Goal: Answer question/provide support

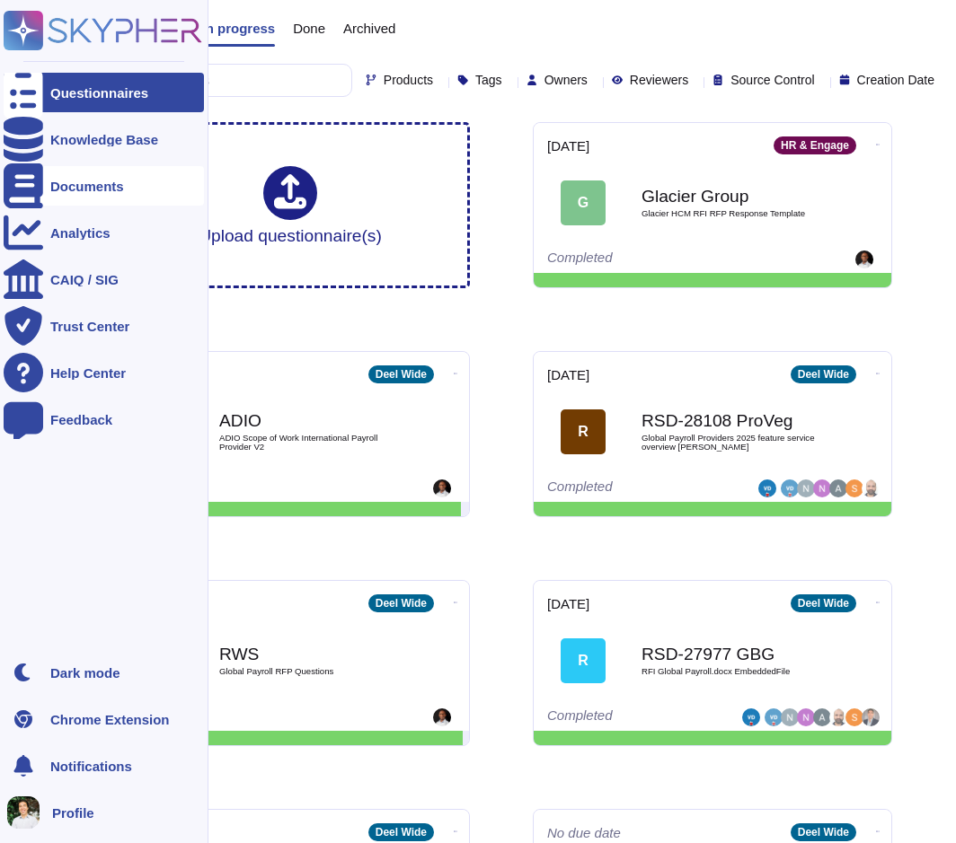
click at [106, 190] on div "Documents" at bounding box center [87, 186] width 74 height 13
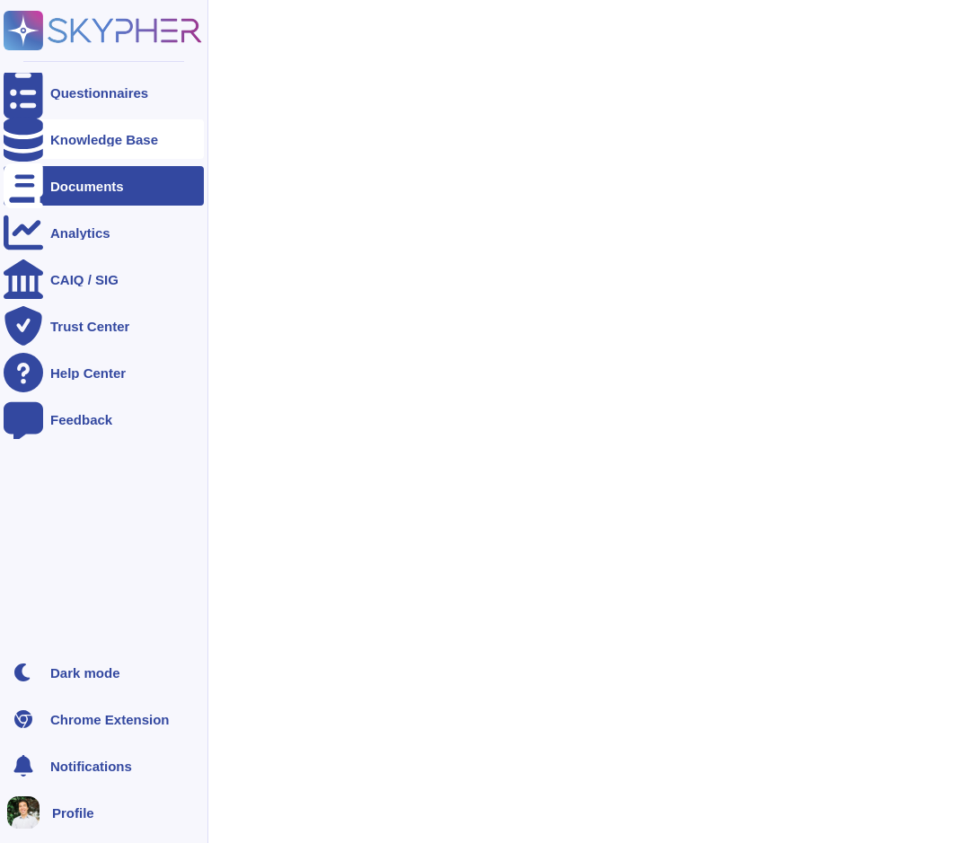
click at [107, 142] on div "Knowledge Base" at bounding box center [104, 139] width 108 height 13
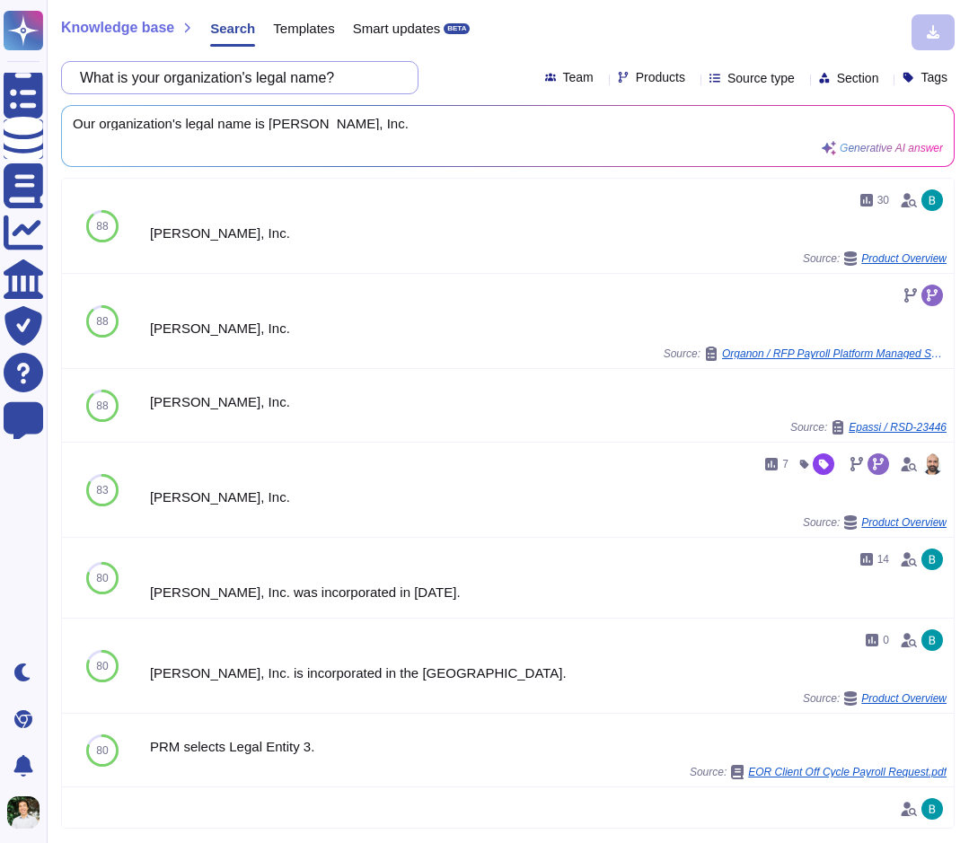
click at [266, 84] on input "What is your organization's legal name?" at bounding box center [235, 77] width 329 height 31
click at [265, 84] on input "What is your organization's legal name?" at bounding box center [235, 77] width 329 height 31
paste input "Is there a formal risk management program in plac"
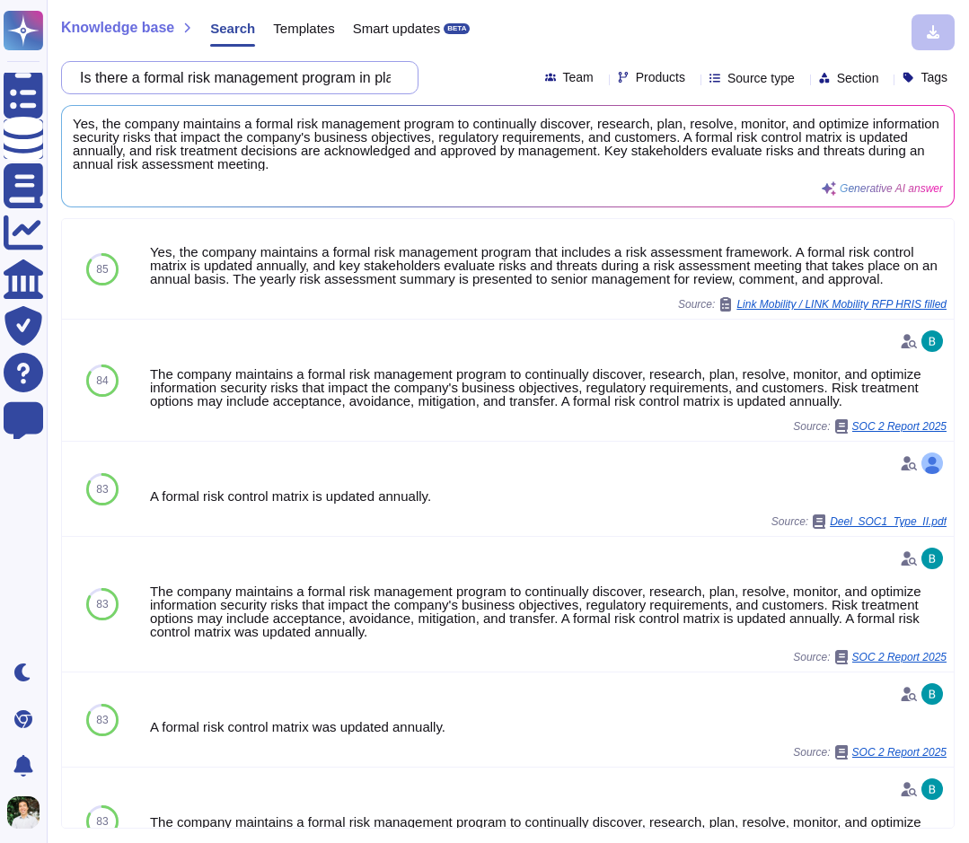
click at [189, 82] on input "Is there a formal risk management program in place?" at bounding box center [235, 77] width 329 height 31
click at [189, 81] on input "Is there a formal risk management program in place?" at bounding box center [235, 77] width 329 height 31
paste input "Does your company have a trust center or documentation you can provide us with …"
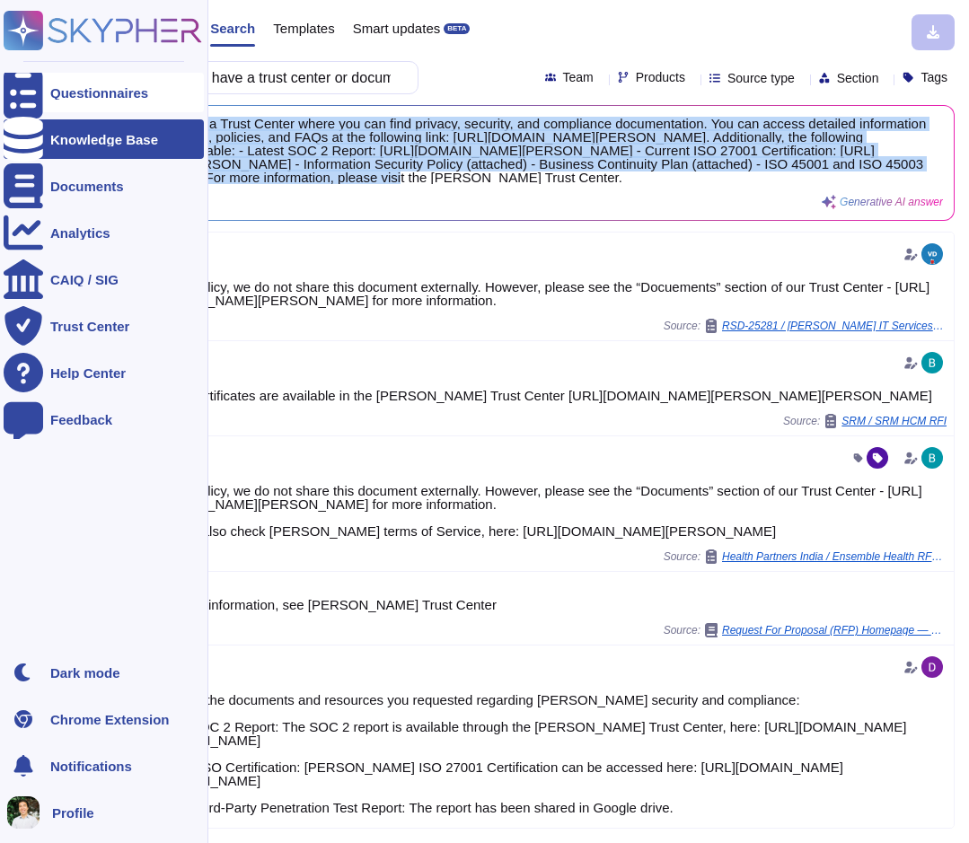
drag, startPoint x: 600, startPoint y: 172, endPoint x: 46, endPoint y: 109, distance: 557.8
click at [48, 108] on div "Knowledge base Search Templates Smart updates BETA Does your company have a tru…" at bounding box center [508, 421] width 922 height 843
copy span "Yes, our company has a Trust Center where you can find privacy, security, and c…"
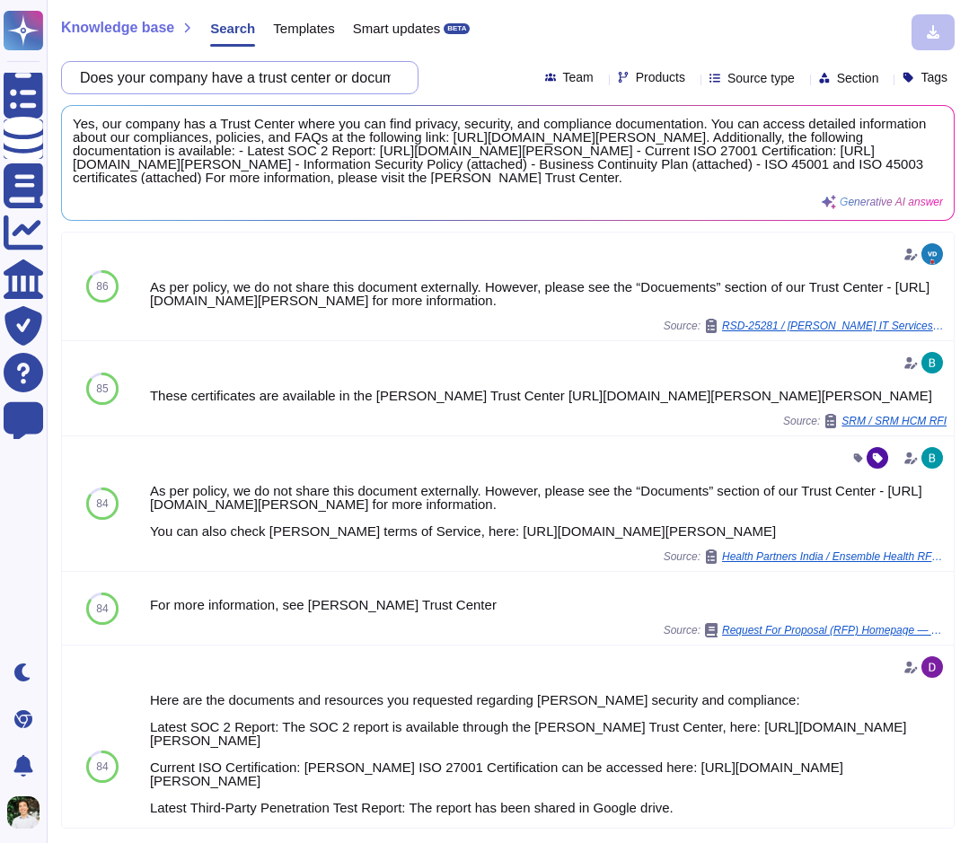
click at [254, 86] on input "Does your company have a trust center or documentation you can provide us with …" at bounding box center [235, 77] width 329 height 31
paste input "product use Artificial Intelligence (AI) or have AI-powered features?"
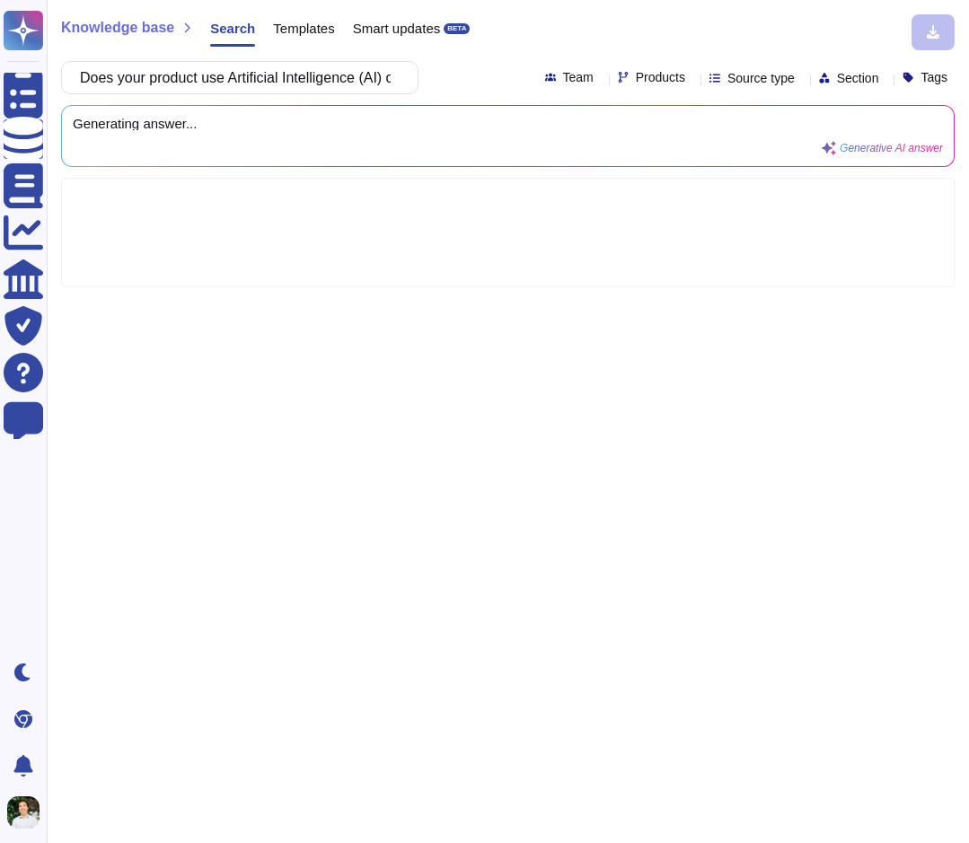
click at [346, 290] on div "Knowledge base Search Templates Smart updates BETA Does your product use Artifi…" at bounding box center [508, 421] width 922 height 843
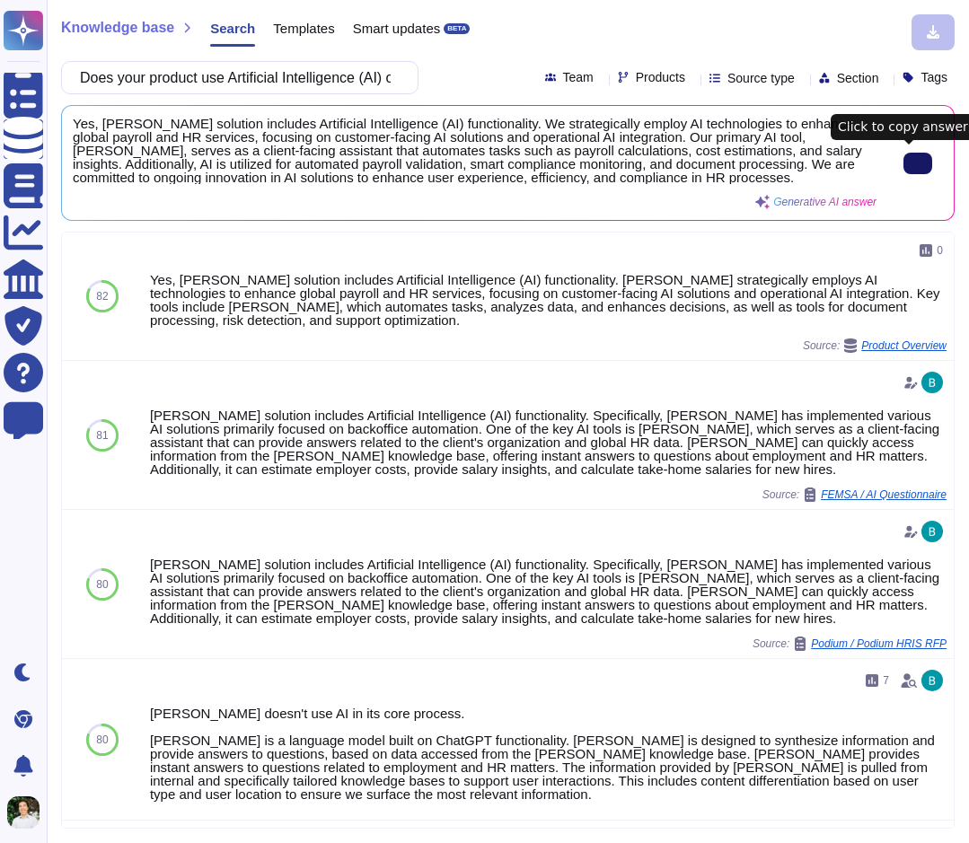
click at [918, 163] on icon at bounding box center [918, 163] width 0 height 0
click at [299, 87] on input "Does your product use Artificial Intelligence (AI) or have AI-powered features?" at bounding box center [235, 77] width 329 height 31
click at [299, 86] on input "Does your product use Artificial Intelligence (AI) or have AI-powered features?" at bounding box center [235, 77] width 329 height 31
click at [299, 81] on input "Does your product use Artificial Intelligence (AI) or have AI-powered features?" at bounding box center [235, 77] width 329 height 31
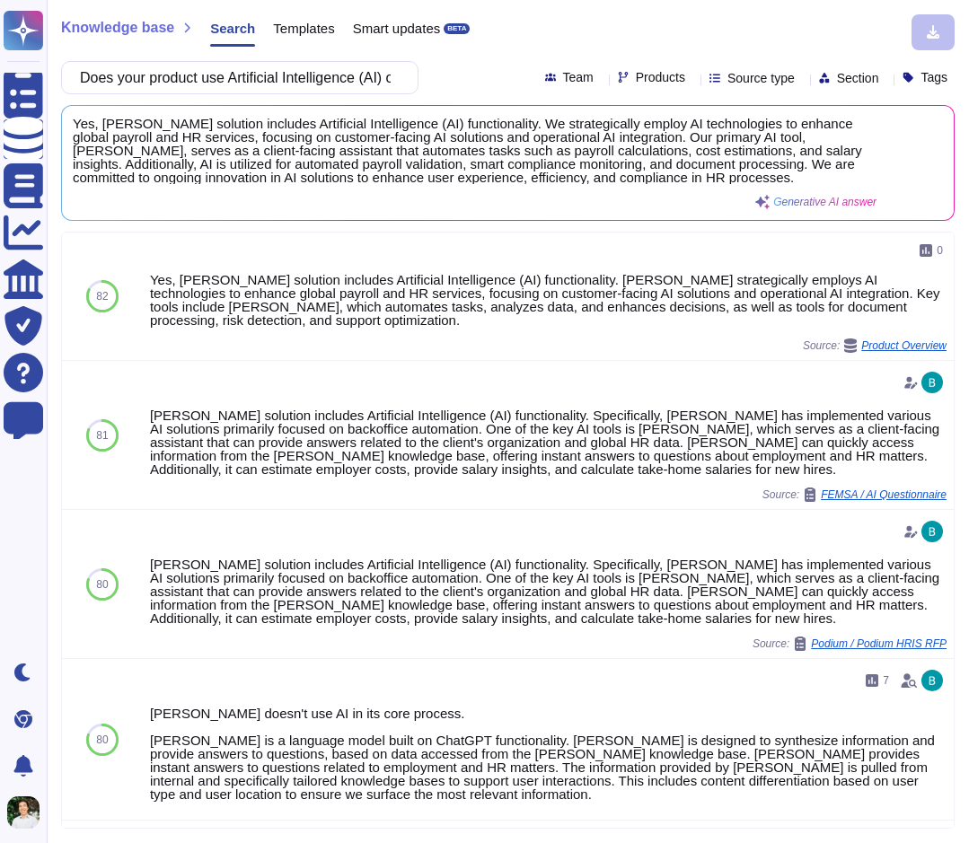
click at [192, 96] on div "Knowledge base Search Templates Smart updates BETA Does your product use Artifi…" at bounding box center [508, 421] width 922 height 843
click at [192, 93] on div "Knowledge base Search Templates Smart updates BETA Does your product use Artifi…" at bounding box center [508, 421] width 922 height 843
click at [192, 83] on input "Does your product use Artificial Intelligence (AI) or have AI-powered features?" at bounding box center [235, 77] width 329 height 31
click at [192, 82] on input "Does your product use Artificial Intelligence (AI) or have AI-powered features?" at bounding box center [235, 77] width 329 height 31
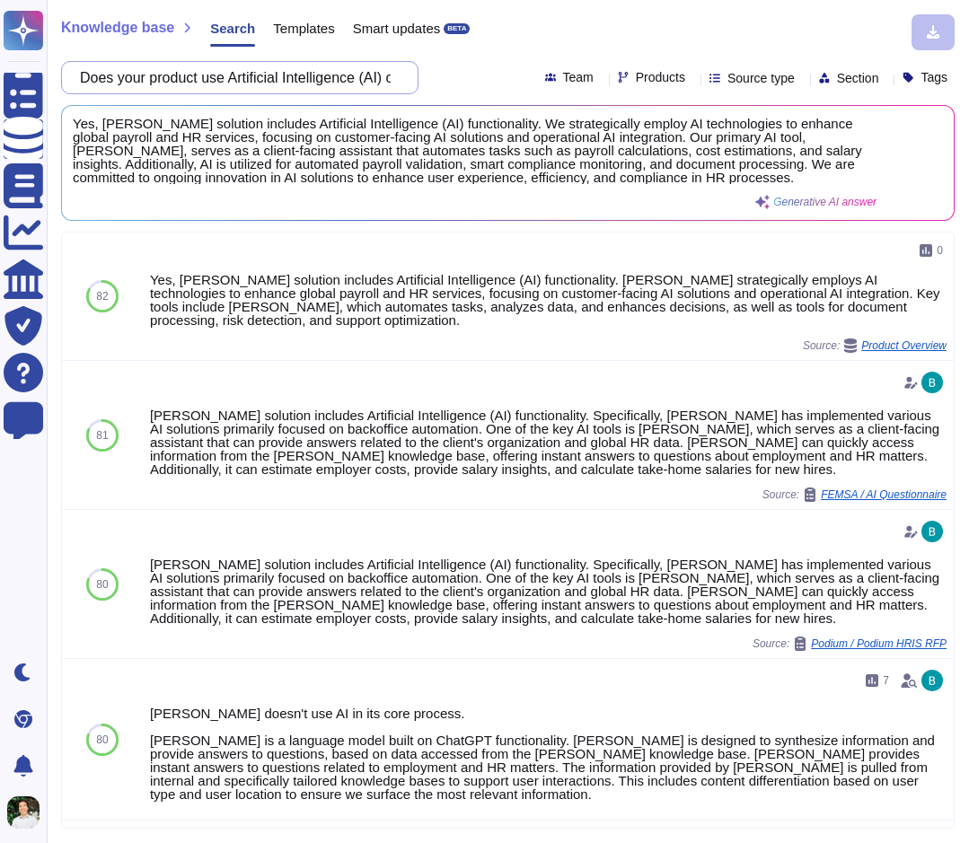
click at [192, 81] on input "Does your product use Artificial Intelligence (AI) or have AI-powered features?" at bounding box center [235, 77] width 329 height 31
paste input "What type(s) of Artificial Intelligence (AI) technology are used in your produc…"
click at [192, 81] on input "Does your proWhat type(s) of Artificial Intelligence (AI) technology are used i…" at bounding box center [235, 77] width 329 height 31
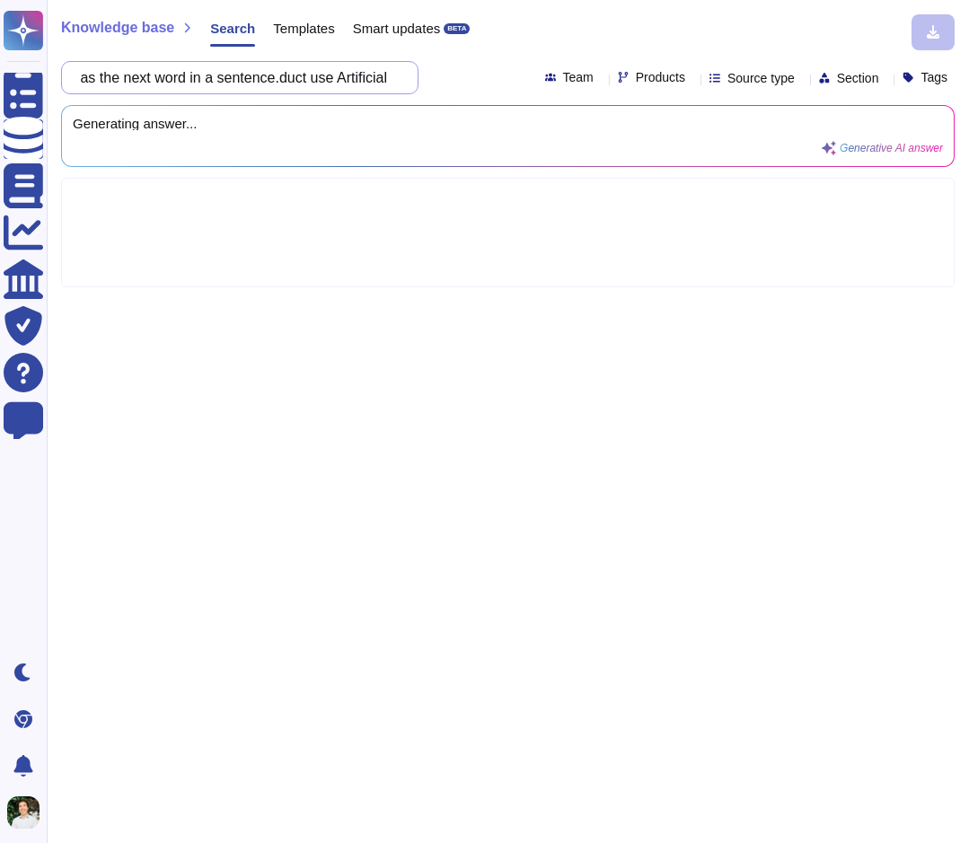
click at [192, 80] on input "Does your proWhat type(s) of Artificial Intelligence (AI) technology are used i…" at bounding box center [235, 77] width 329 height 31
paste input "What type(s) of Artificial Intelligence (AI) technology are used in your produc…"
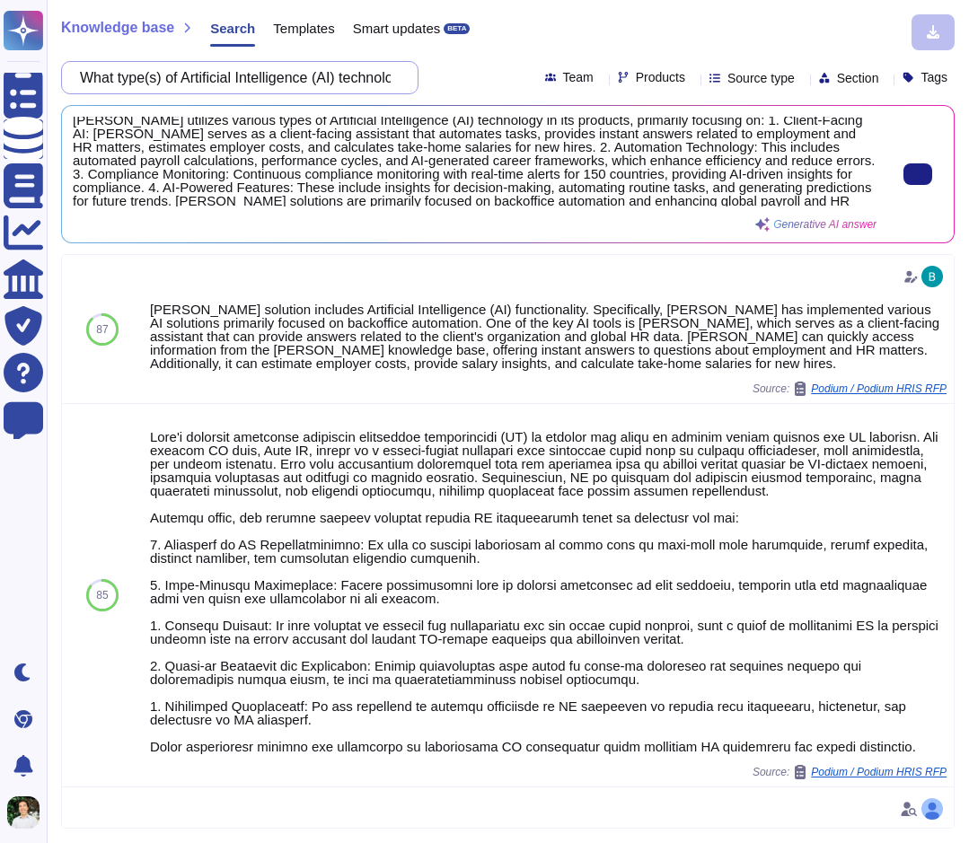
scroll to position [19, 0]
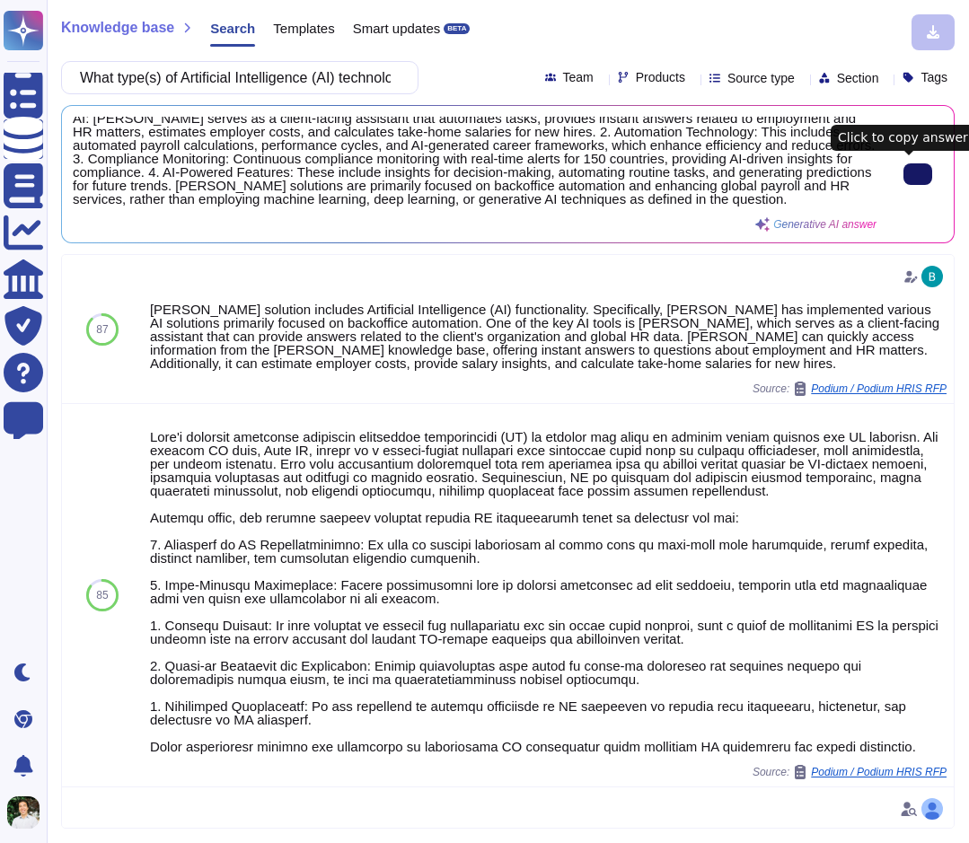
click at [918, 174] on icon at bounding box center [918, 174] width 0 height 0
click at [237, 84] on input "What type(s) of Artificial Intelligence (AI) technology are used in your produc…" at bounding box center [235, 77] width 329 height 31
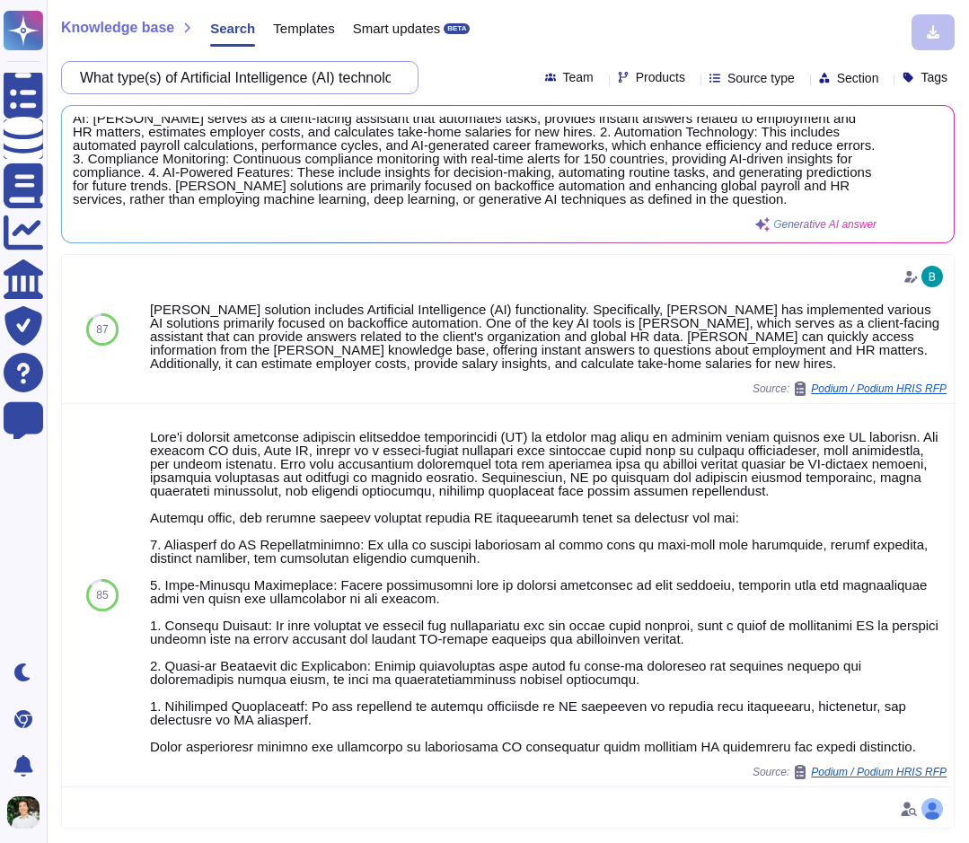
paste input "intelligence do your AI services consist of? Assisted - repeating many of the t…"
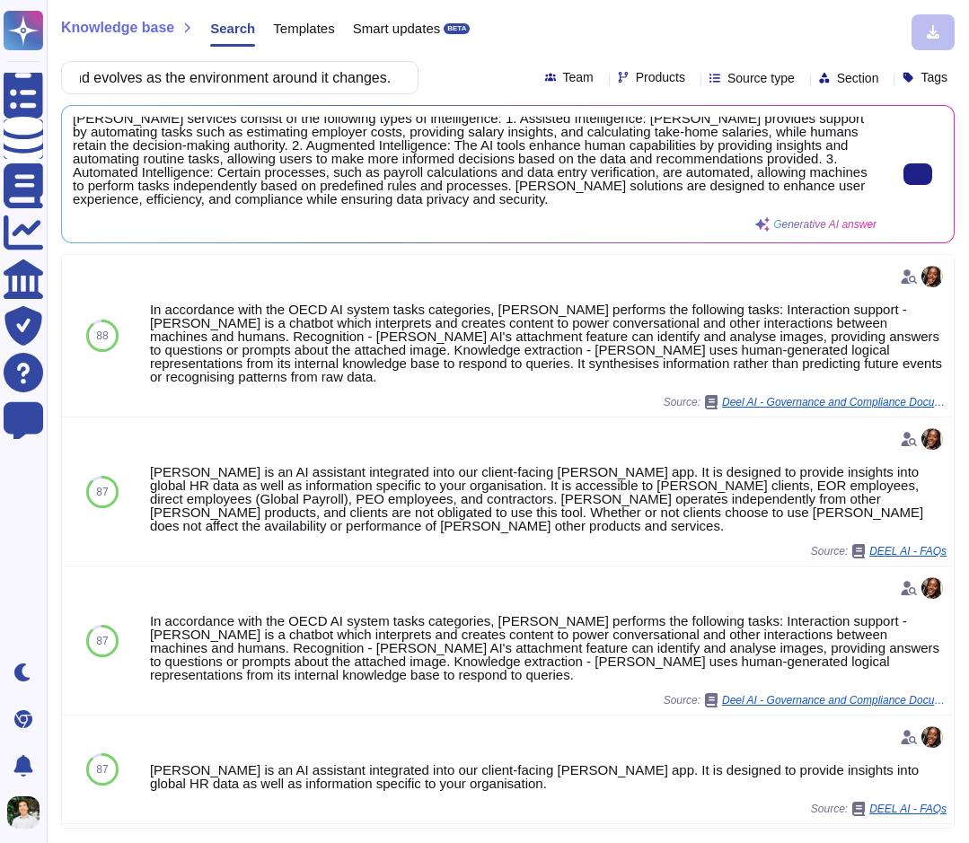
scroll to position [0, 0]
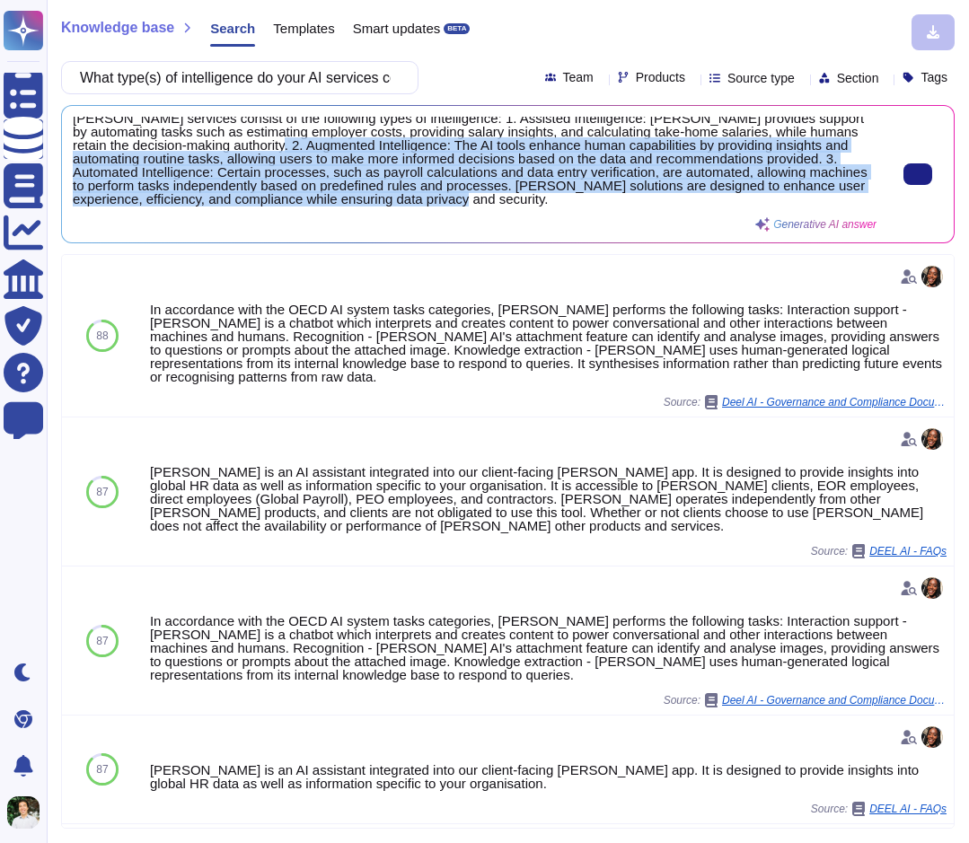
drag, startPoint x: 639, startPoint y: 199, endPoint x: 290, endPoint y: 142, distance: 354.0
click at [290, 142] on span "[PERSON_NAME] services consist of the following types of intelligence: 1. Assis…" at bounding box center [475, 162] width 804 height 90
click at [919, 174] on button at bounding box center [917, 174] width 29 height 22
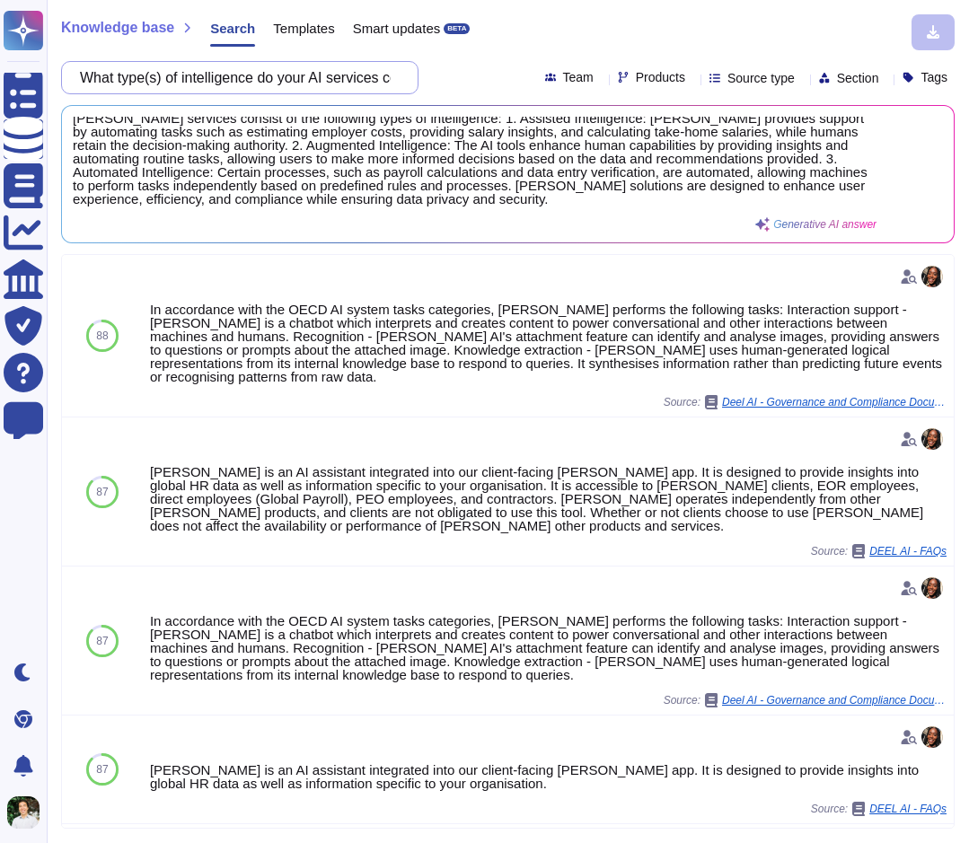
click at [283, 79] on input "What type(s) of intelligence do your AI services consist of? Assisted - repeati…" at bounding box center [235, 77] width 329 height 31
click at [283, 78] on input "What type(s) of intelligence do your AI services consist of? Assisted - repeati…" at bounding box center [235, 77] width 329 height 31
paste input "iCIMS data will be input into the AI model?"
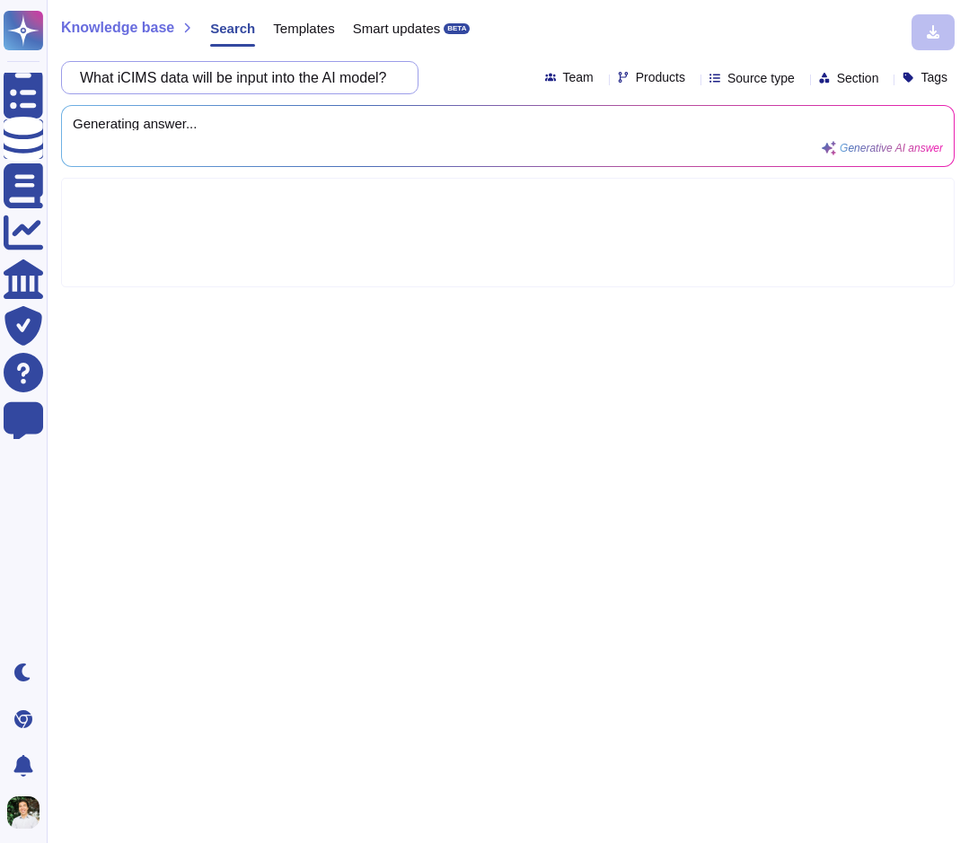
scroll to position [0, 17]
click at [157, 75] on input "What iCIMS data will be input into the AI model?" at bounding box center [235, 77] width 329 height 31
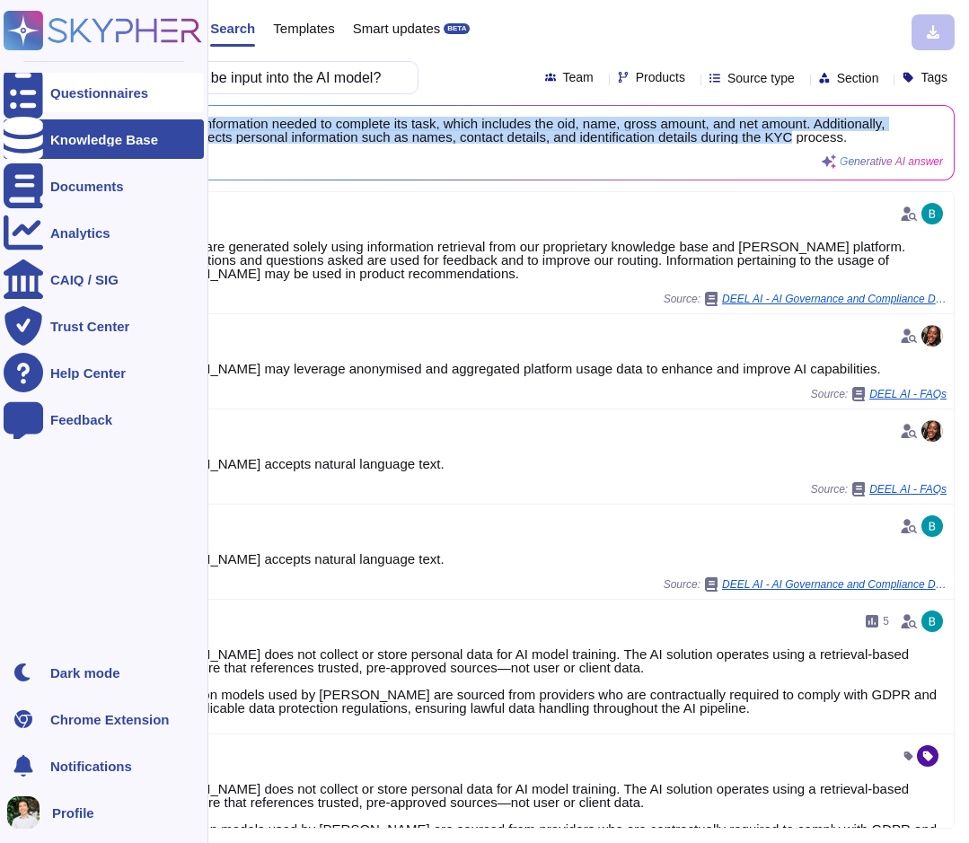
scroll to position [0, 0]
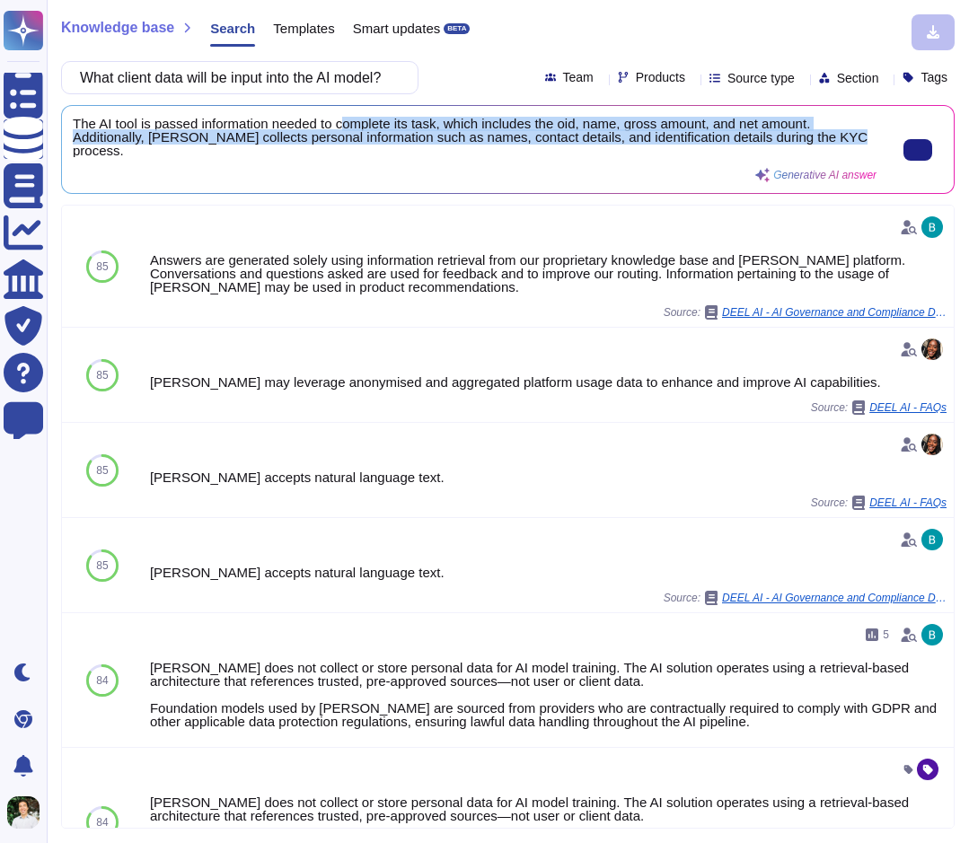
drag, startPoint x: 177, startPoint y: 131, endPoint x: 348, endPoint y: 122, distance: 171.8
click at [348, 123] on div "The AI tool is passed information needed to complete its task, which includes t…" at bounding box center [475, 150] width 804 height 66
click at [348, 122] on span "The AI tool is passed information needed to complete its task, which includes t…" at bounding box center [475, 137] width 804 height 40
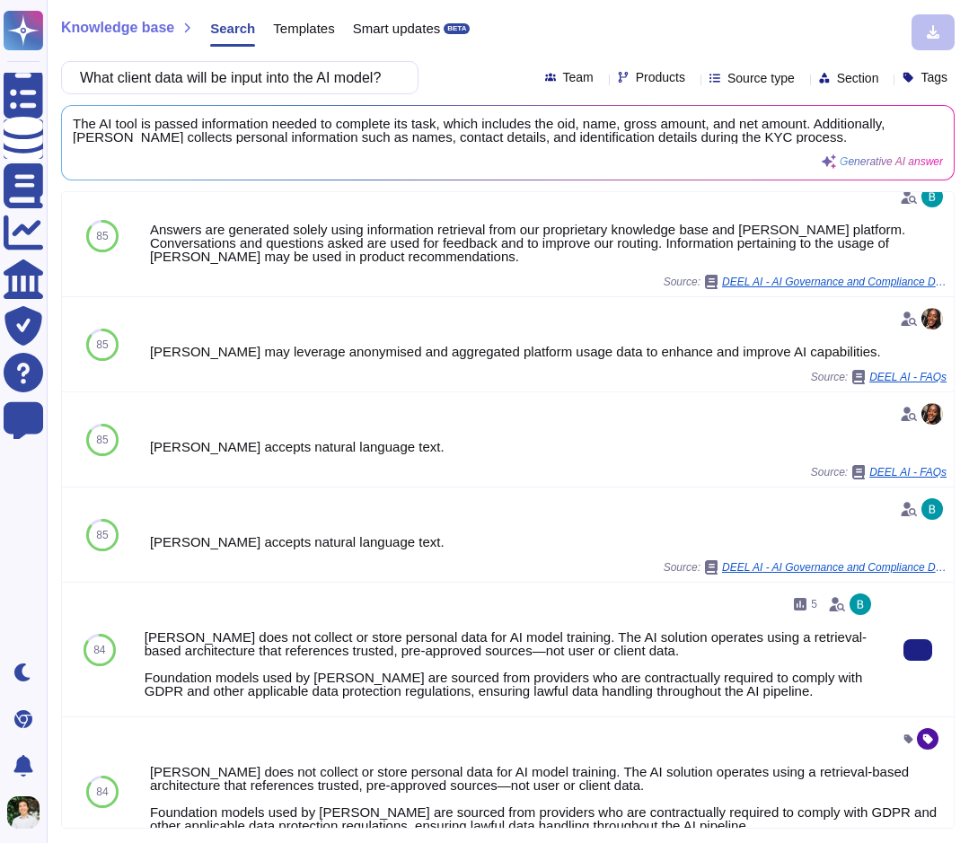
scroll to position [21, 0]
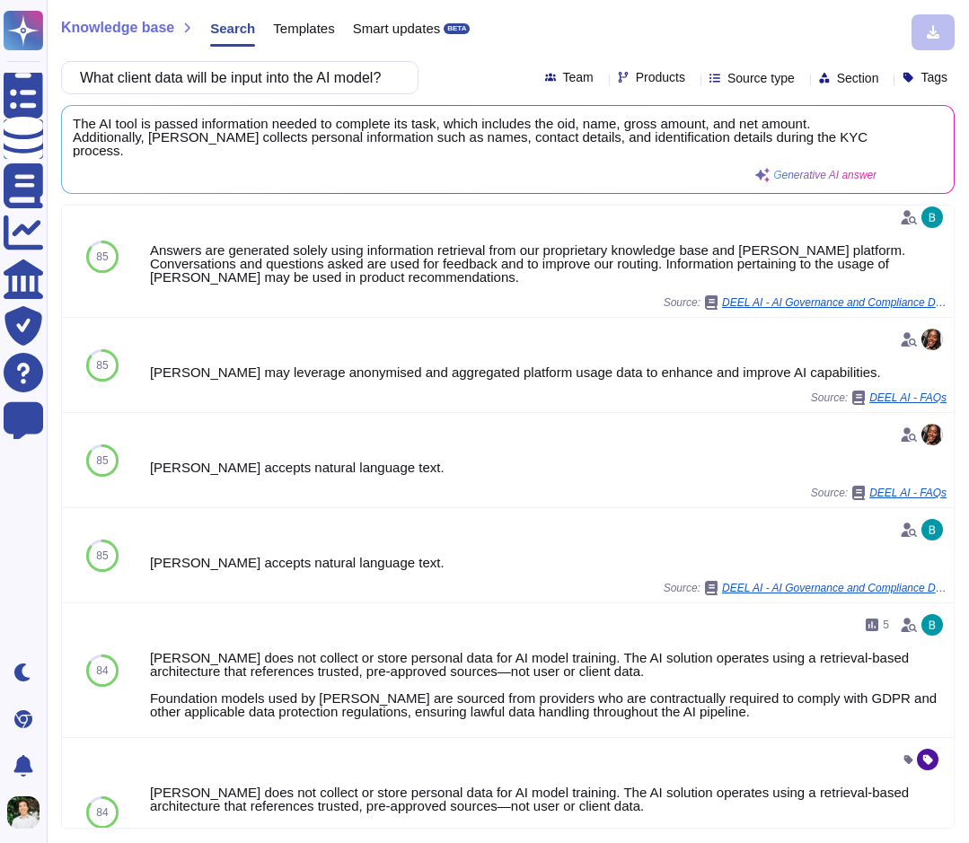
scroll to position [0, 0]
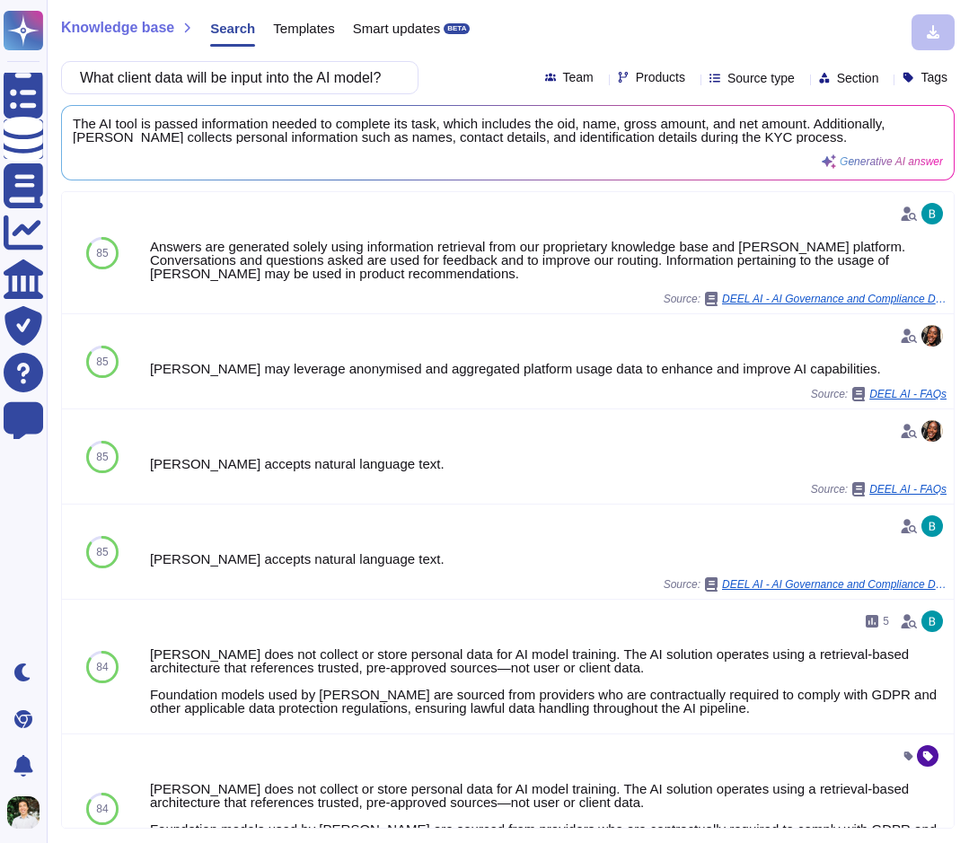
click at [283, 94] on div "Knowledge base Search Templates Smart updates BETA What client data will be inp…" at bounding box center [508, 421] width 922 height 843
click at [282, 89] on input "What client data will be input into the AI model?" at bounding box center [235, 77] width 329 height 31
click at [282, 88] on input "What client data will be input into the AI model?" at bounding box center [235, 77] width 329 height 31
click at [282, 87] on input "What client data will be input into the AI model?" at bounding box center [235, 77] width 329 height 31
click at [282, 75] on input "What client data will be input into the AI model?" at bounding box center [235, 77] width 329 height 31
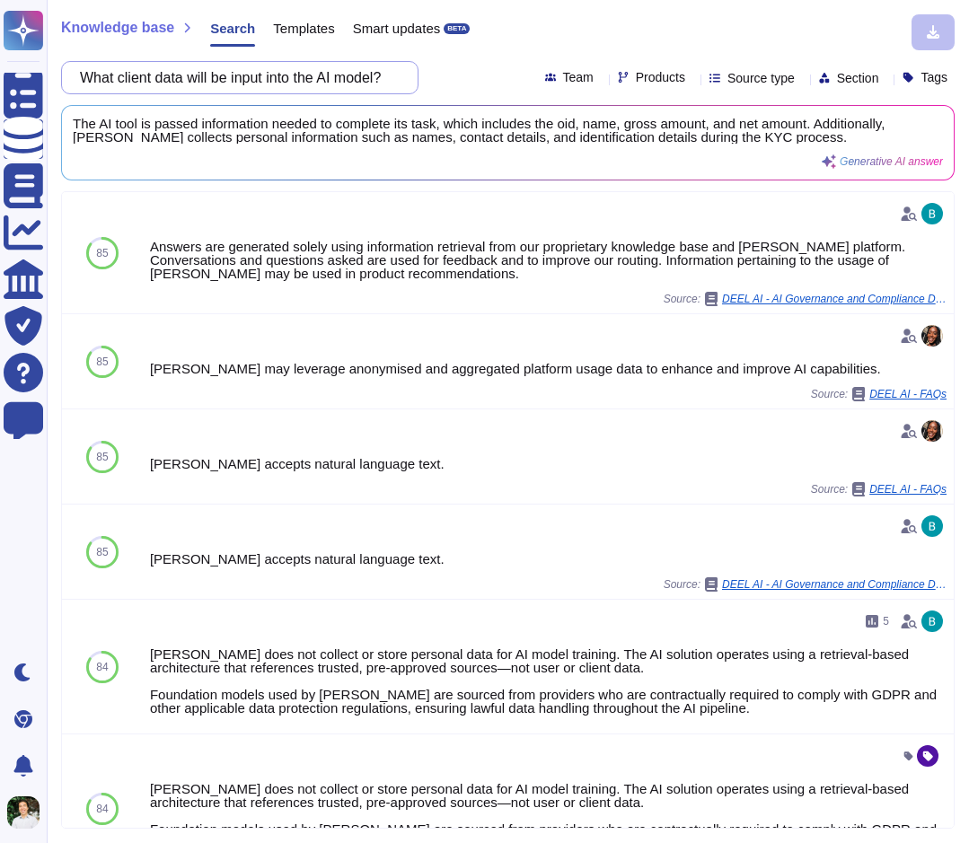
click at [282, 75] on input "What client data will be input into the AI model?" at bounding box center [235, 77] width 329 height 31
paste input "[PERSON_NAME] does not collect or store personal data for AI model training. Th…"
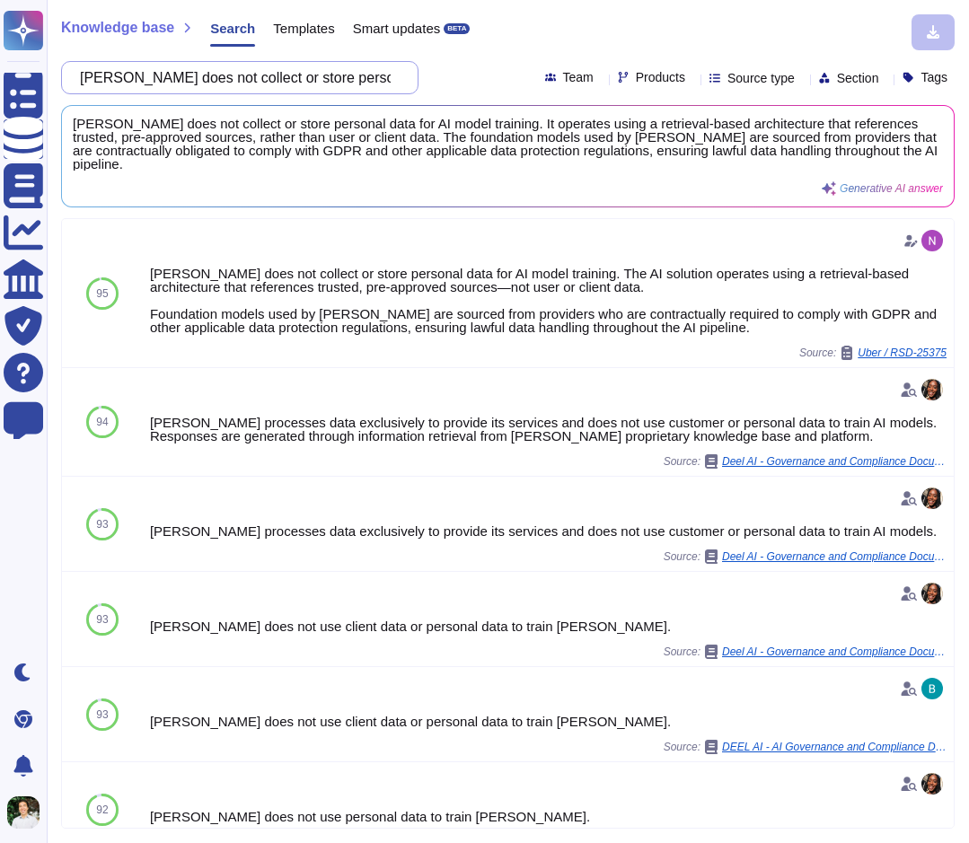
click at [267, 84] on input "[PERSON_NAME] does not collect or store personal data for AI model training. Th…" at bounding box center [235, 77] width 329 height 31
click at [267, 83] on input "[PERSON_NAME] does not collect or store personal data for AI model training. Th…" at bounding box center [235, 77] width 329 height 31
paste input "Please link to any public documentation or FAQs you have regarding your AI serv…"
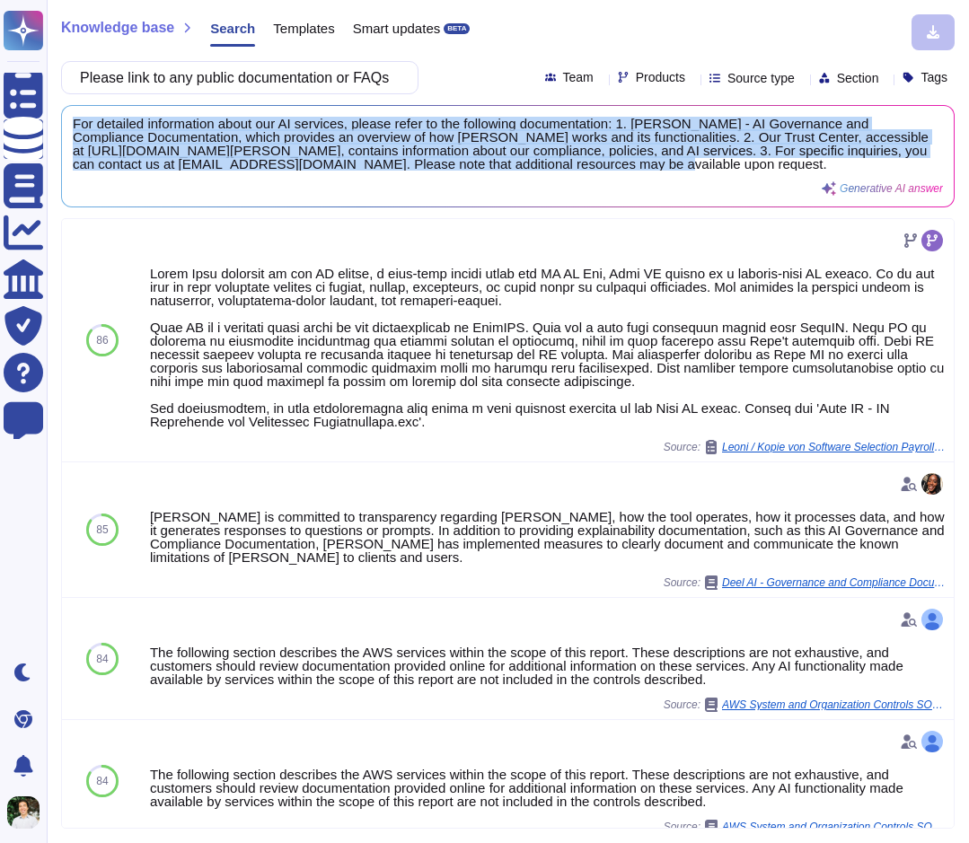
drag, startPoint x: 176, startPoint y: 182, endPoint x: 71, endPoint y: 113, distance: 125.8
click at [71, 115] on div "For detailed information about our AI services, please refer to the following d…" at bounding box center [508, 156] width 892 height 101
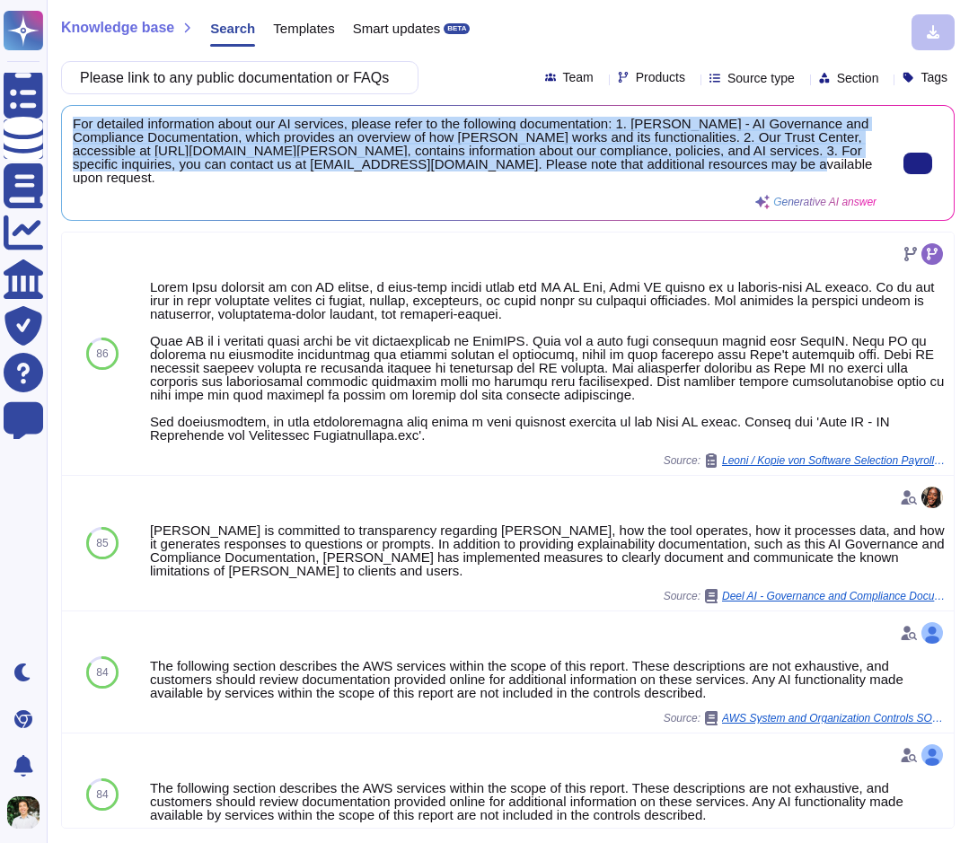
copy span "For detailed information about our AI services, please refer to the following d…"
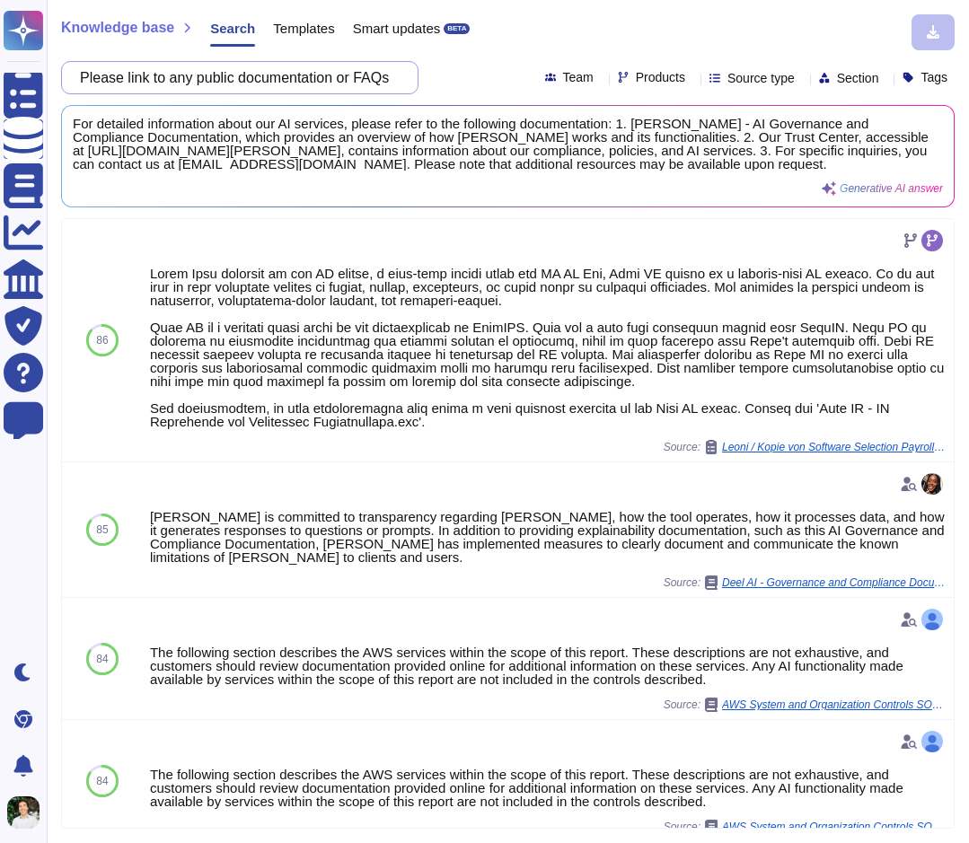
click at [184, 74] on input "Please link to any public documentation or FAQs you have regarding your AI serv…" at bounding box center [235, 77] width 329 height 31
paste input "Does your product have an accessibility statement or policy? If so, please prov…"
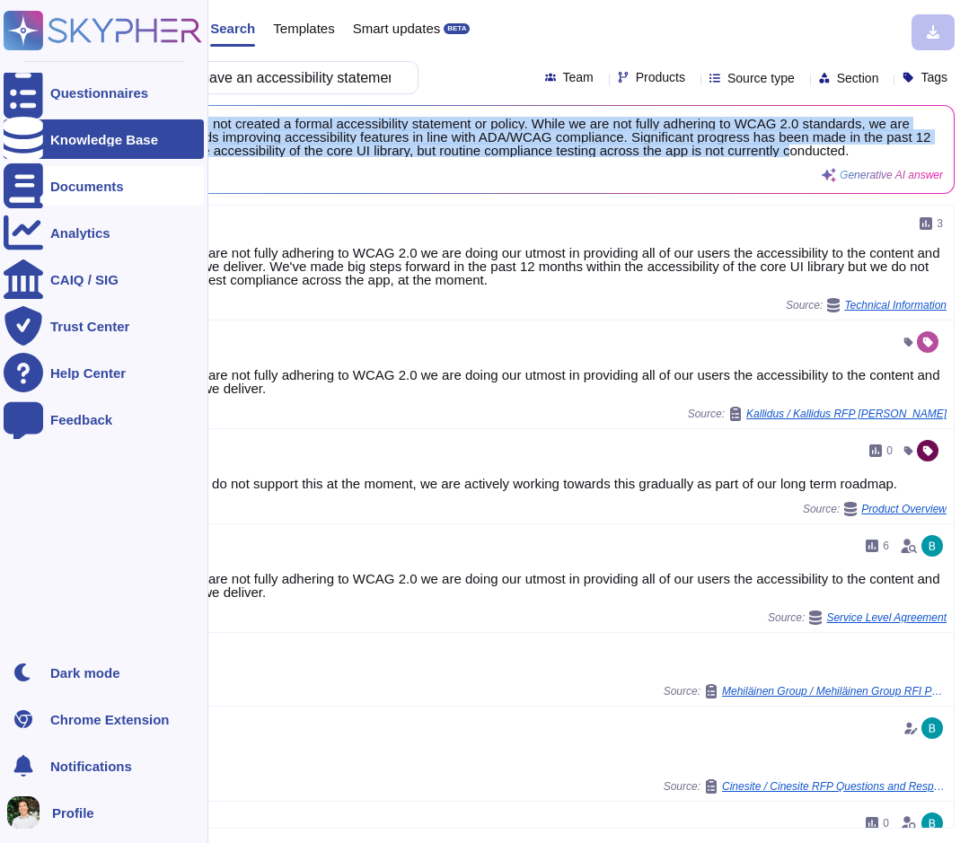
drag, startPoint x: 279, startPoint y: 172, endPoint x: 39, endPoint y: 181, distance: 240.9
click at [74, 119] on span "[PERSON_NAME] has not created a formal accessibility statement or policy. While…" at bounding box center [508, 137] width 870 height 40
copy span "[PERSON_NAME] has not created a formal accessibility statement or policy. While…"
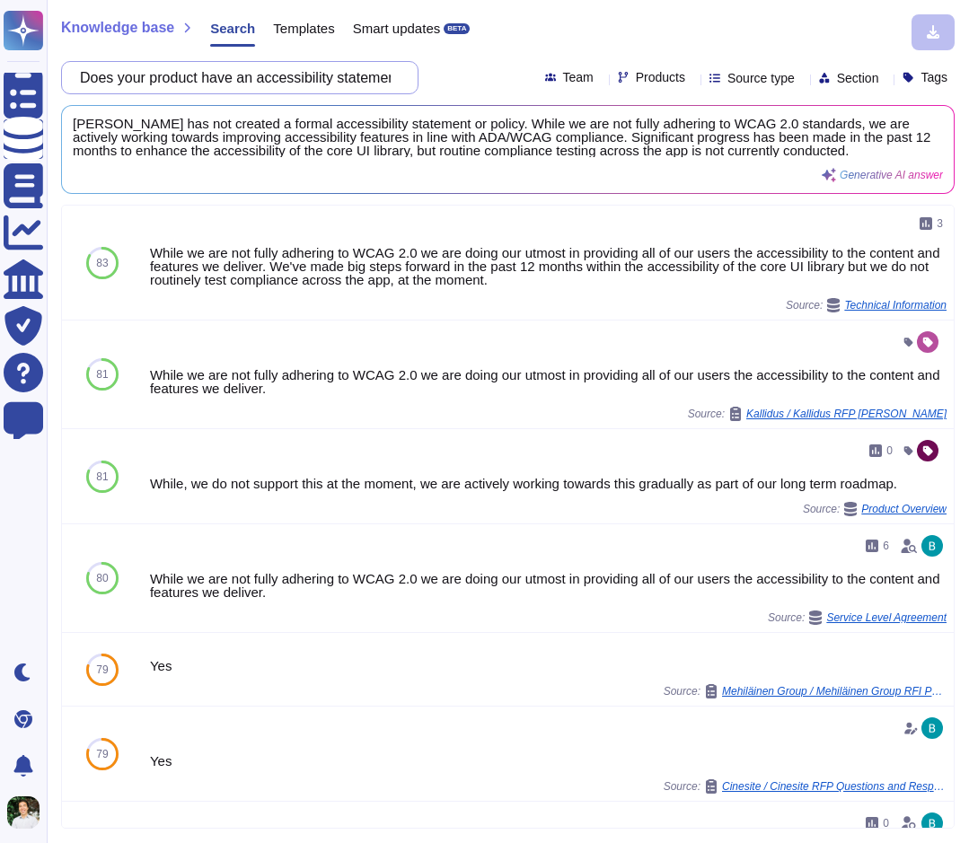
click at [291, 84] on input "Does your product have an accessibility statement or policy? If so, please prov…" at bounding box center [235, 77] width 329 height 31
paste input "What level of accessibility do your products have? Please provide VPAT and othe…"
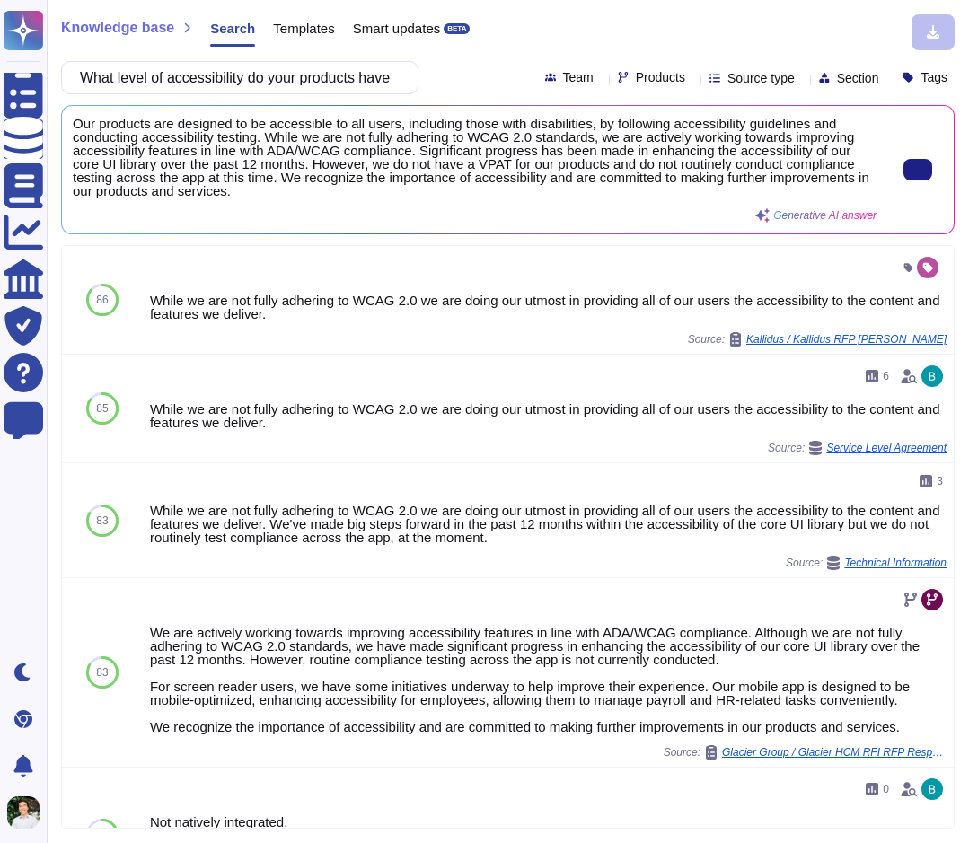
click at [646, 185] on span "Our products are designed to be accessible to all users, including those with d…" at bounding box center [475, 157] width 804 height 81
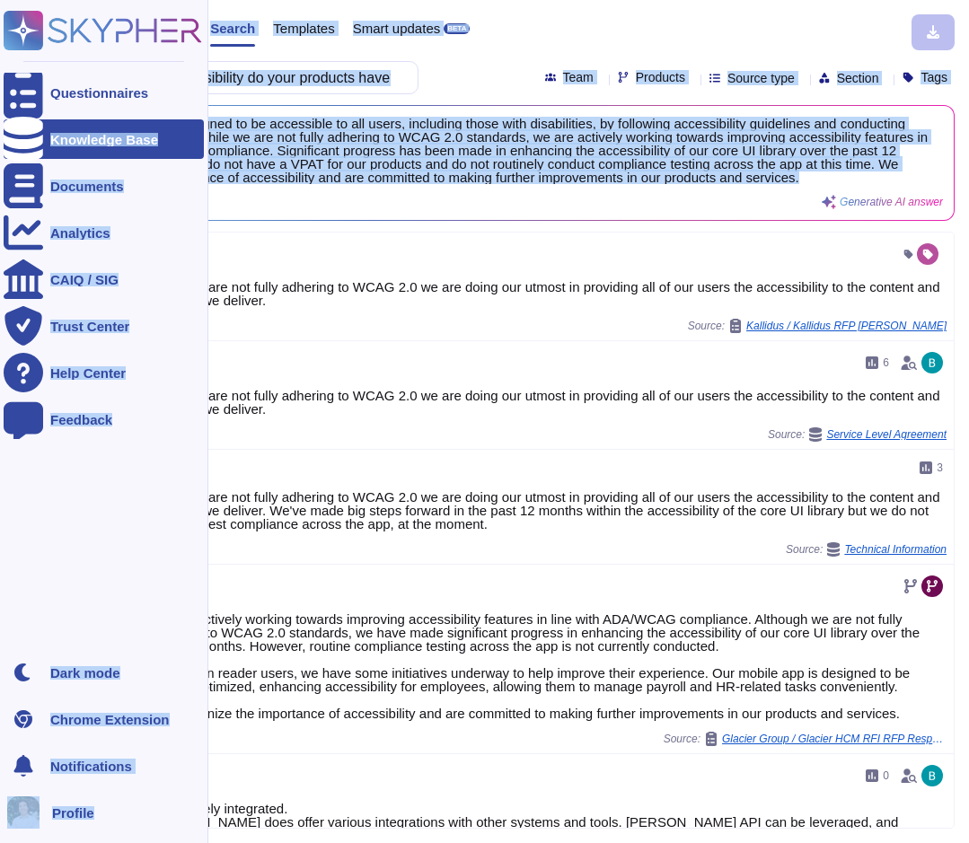
drag, startPoint x: 400, startPoint y: 172, endPoint x: 12, endPoint y: 118, distance: 391.7
click at [12, 118] on div "Questionnaires Knowledge Base Documents Analytics CAIQ / SIG Trust Center Help …" at bounding box center [484, 421] width 969 height 843
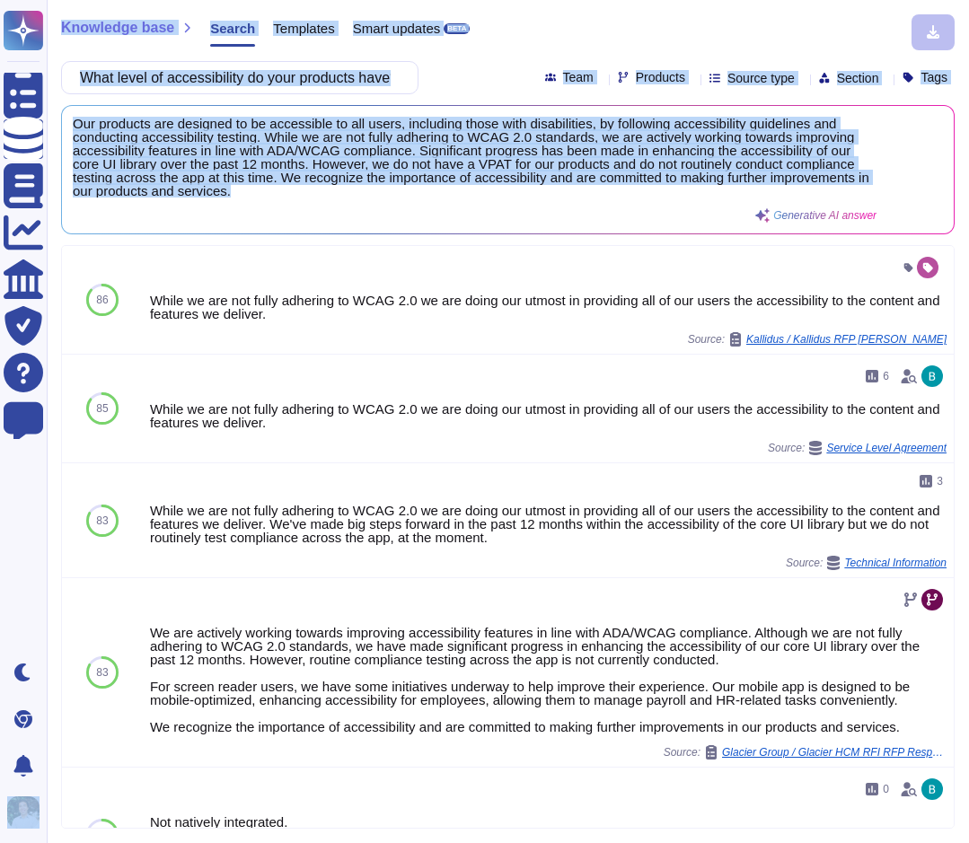
click at [614, 138] on span "Our products are designed to be accessible to all users, including those with d…" at bounding box center [475, 157] width 804 height 81
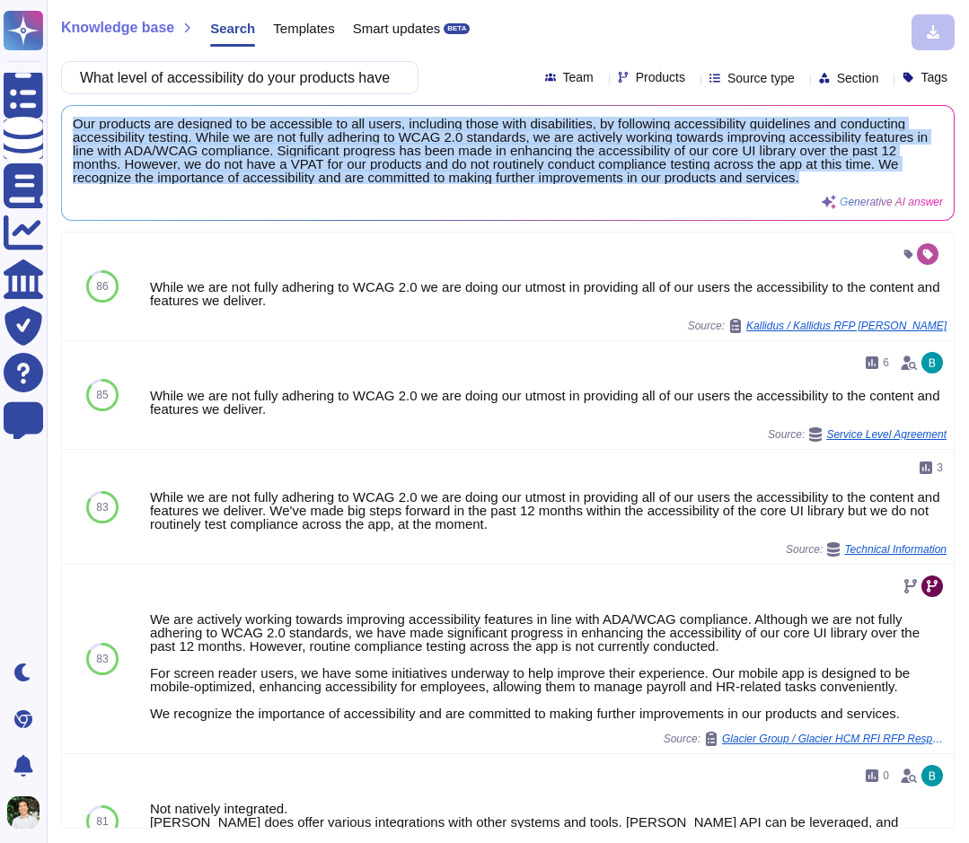
drag, startPoint x: 564, startPoint y: 193, endPoint x: 63, endPoint y: 125, distance: 505.7
click at [63, 125] on div "Our products are designed to be accessible to all users, including those with d…" at bounding box center [508, 163] width 892 height 114
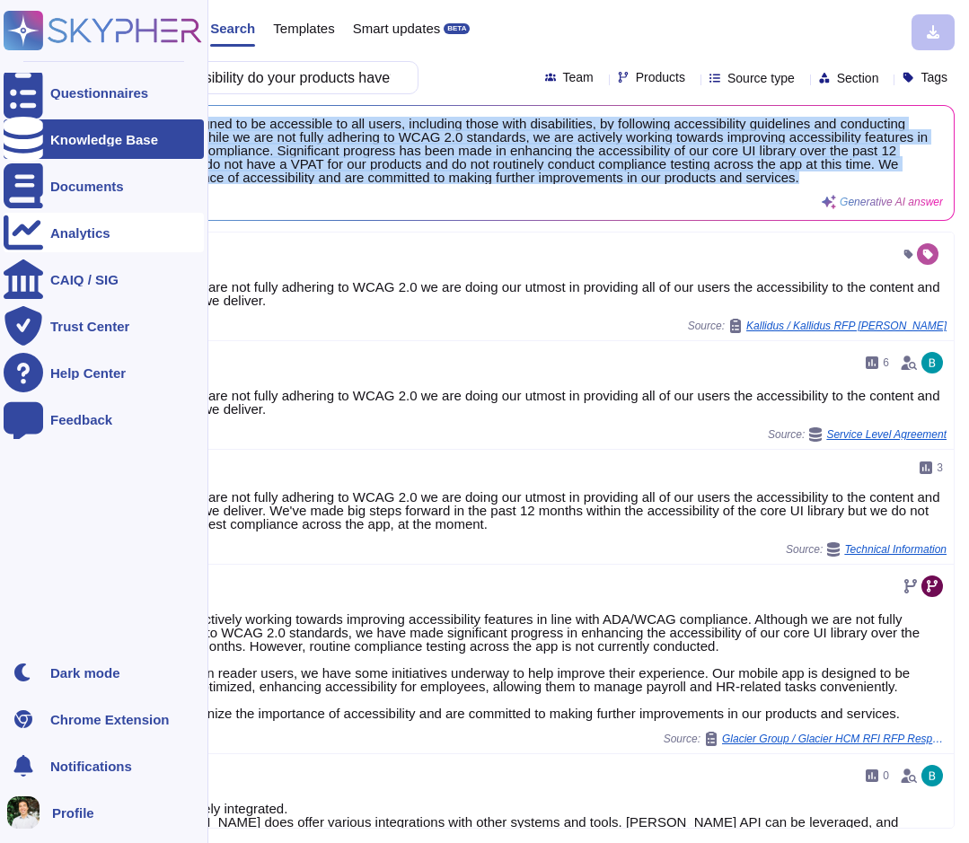
copy span "Our products are designed to be accessible to all users, including those with d…"
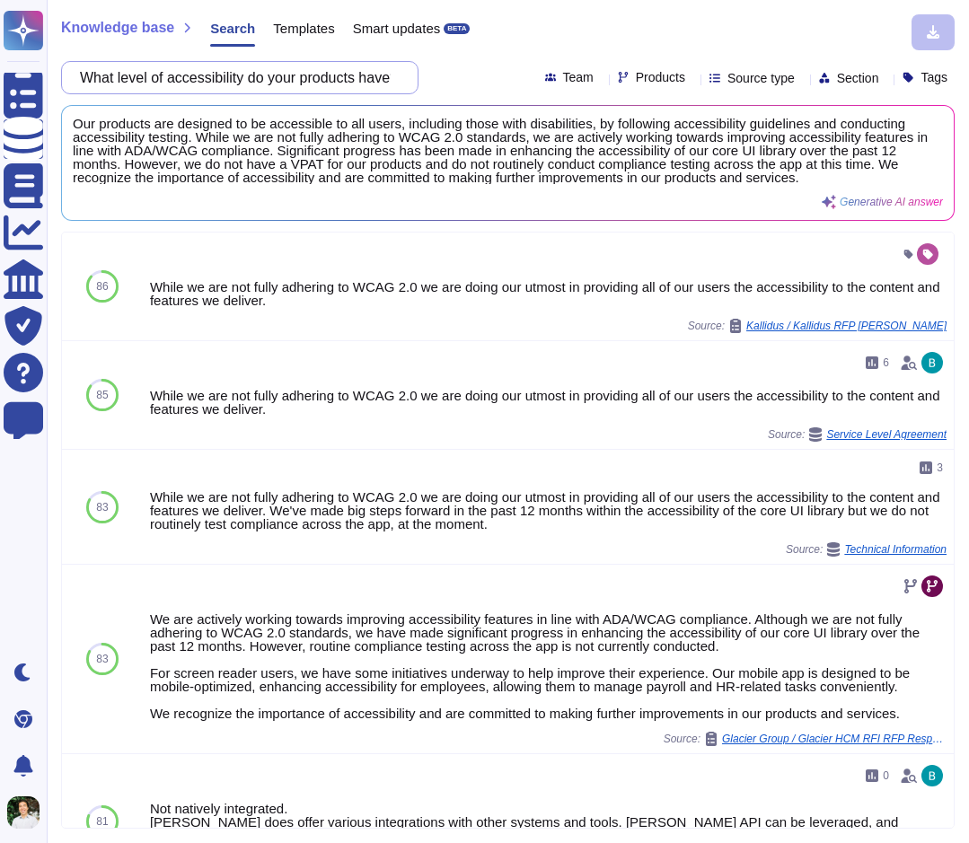
click at [188, 81] on input "What level of accessibility do your products have? Please provide VPAT and othe…" at bounding box center [235, 77] width 329 height 31
click at [188, 80] on input "What level of accessibility do your products have? Please provide VPAT and othe…" at bounding box center [235, 77] width 329 height 31
paste input "Do you maintain an inventory of hardware/software assets?"
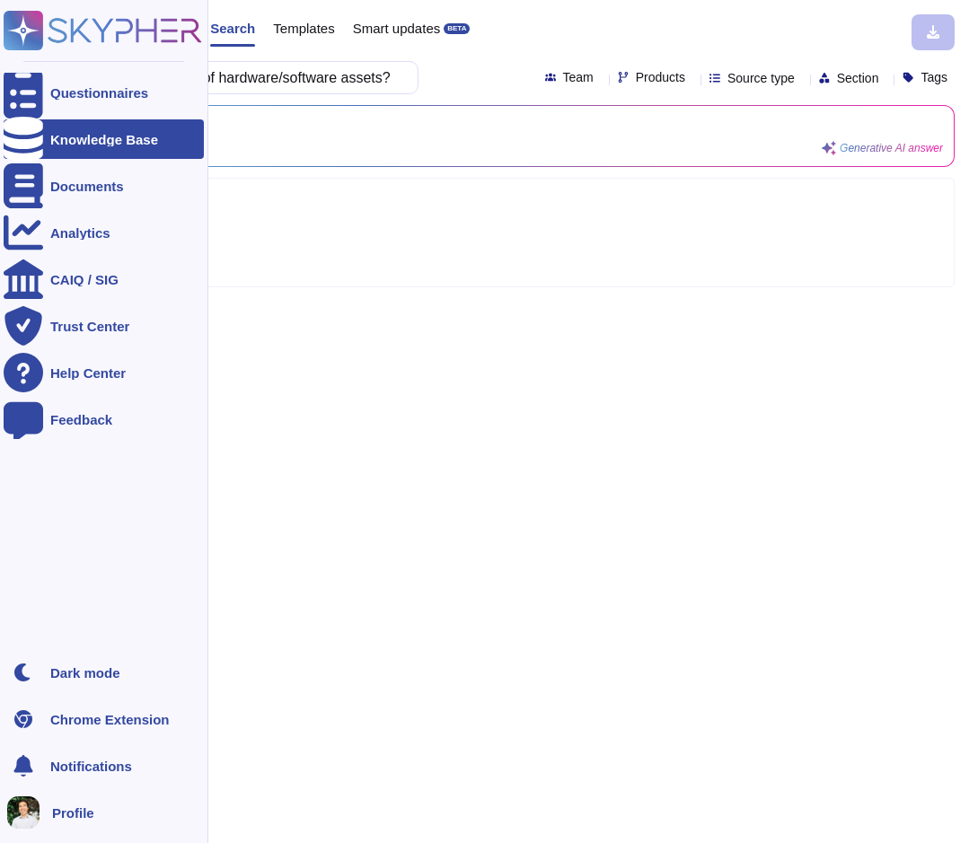
type input "Do you maintain an inventory of hardware/software assets?"
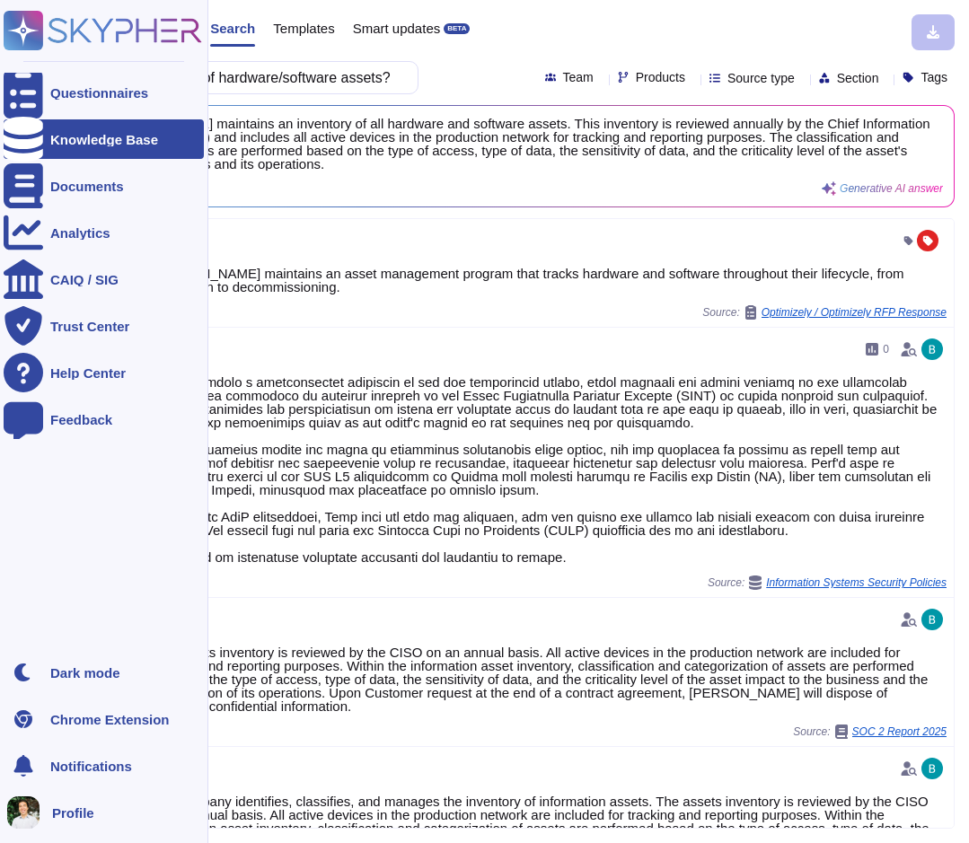
scroll to position [0, 0]
